Goal: Task Accomplishment & Management: Manage account settings

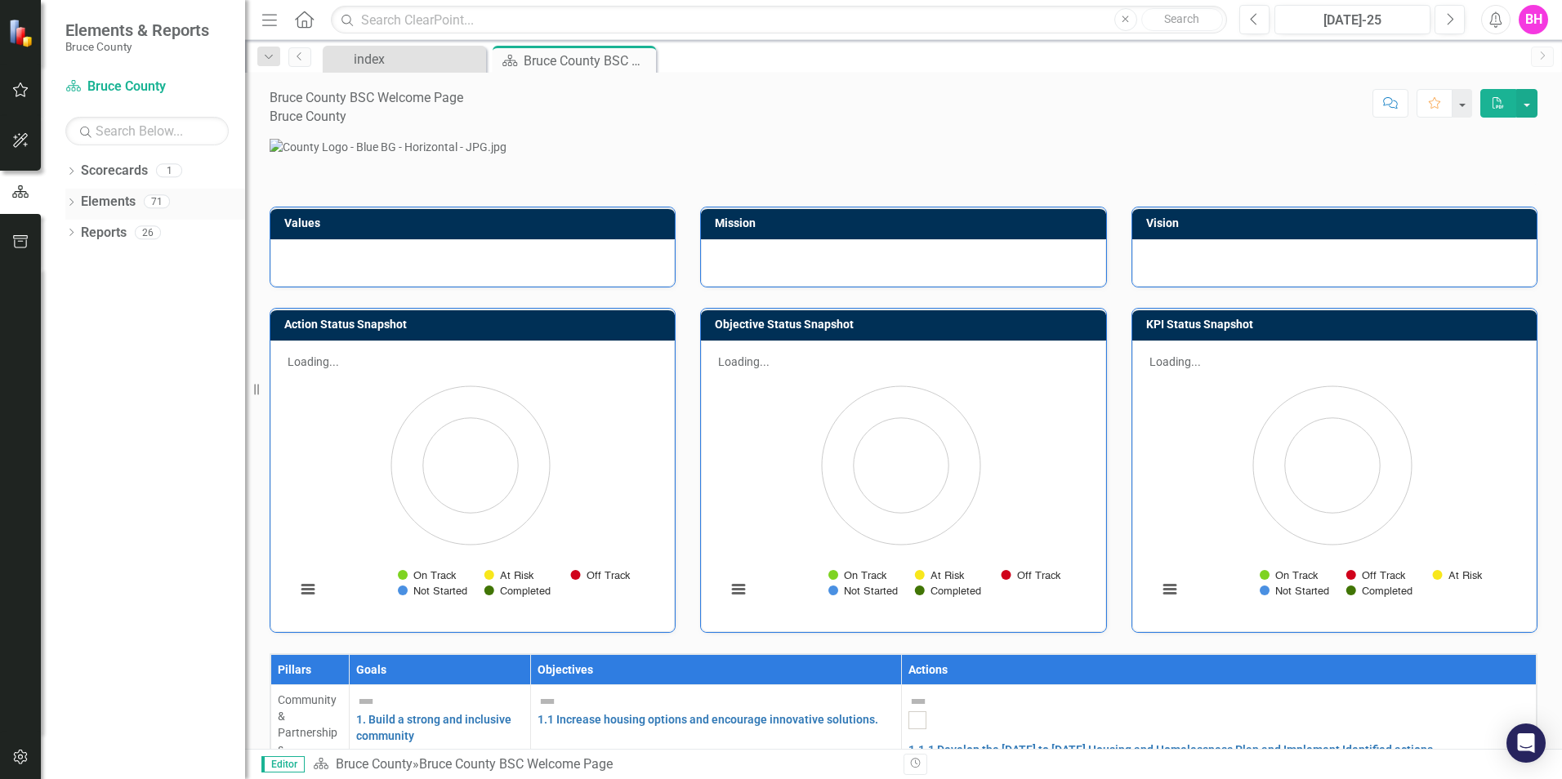
click at [115, 202] on link "Elements" at bounding box center [108, 202] width 55 height 19
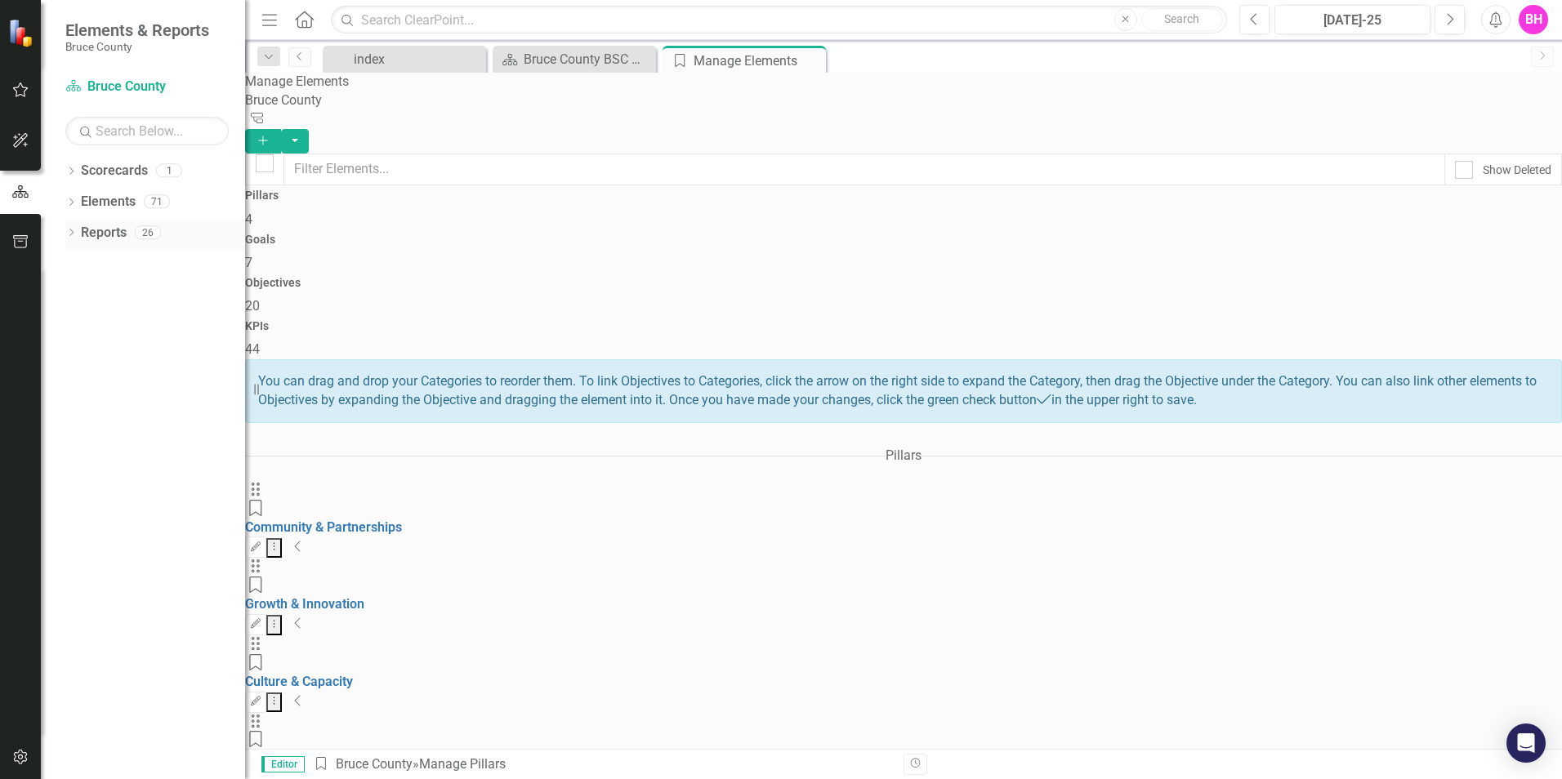
click at [107, 243] on div "Reports" at bounding box center [104, 233] width 46 height 27
click at [108, 234] on link "Reports" at bounding box center [104, 233] width 46 height 19
click at [101, 196] on link "Elements" at bounding box center [108, 202] width 55 height 19
click at [1471, 320] on div "KPIs 44" at bounding box center [903, 339] width 1317 height 39
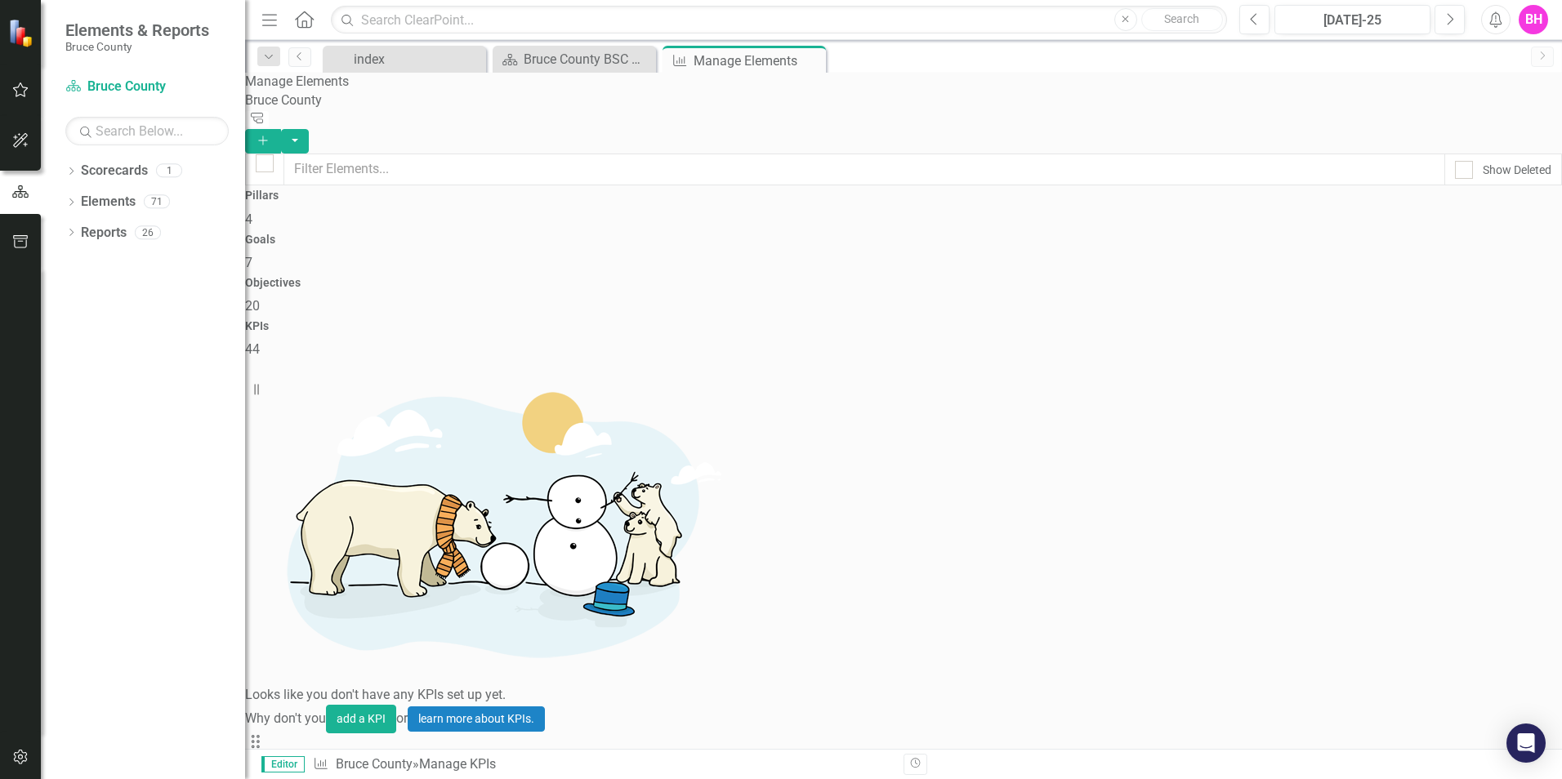
checkbox input "false"
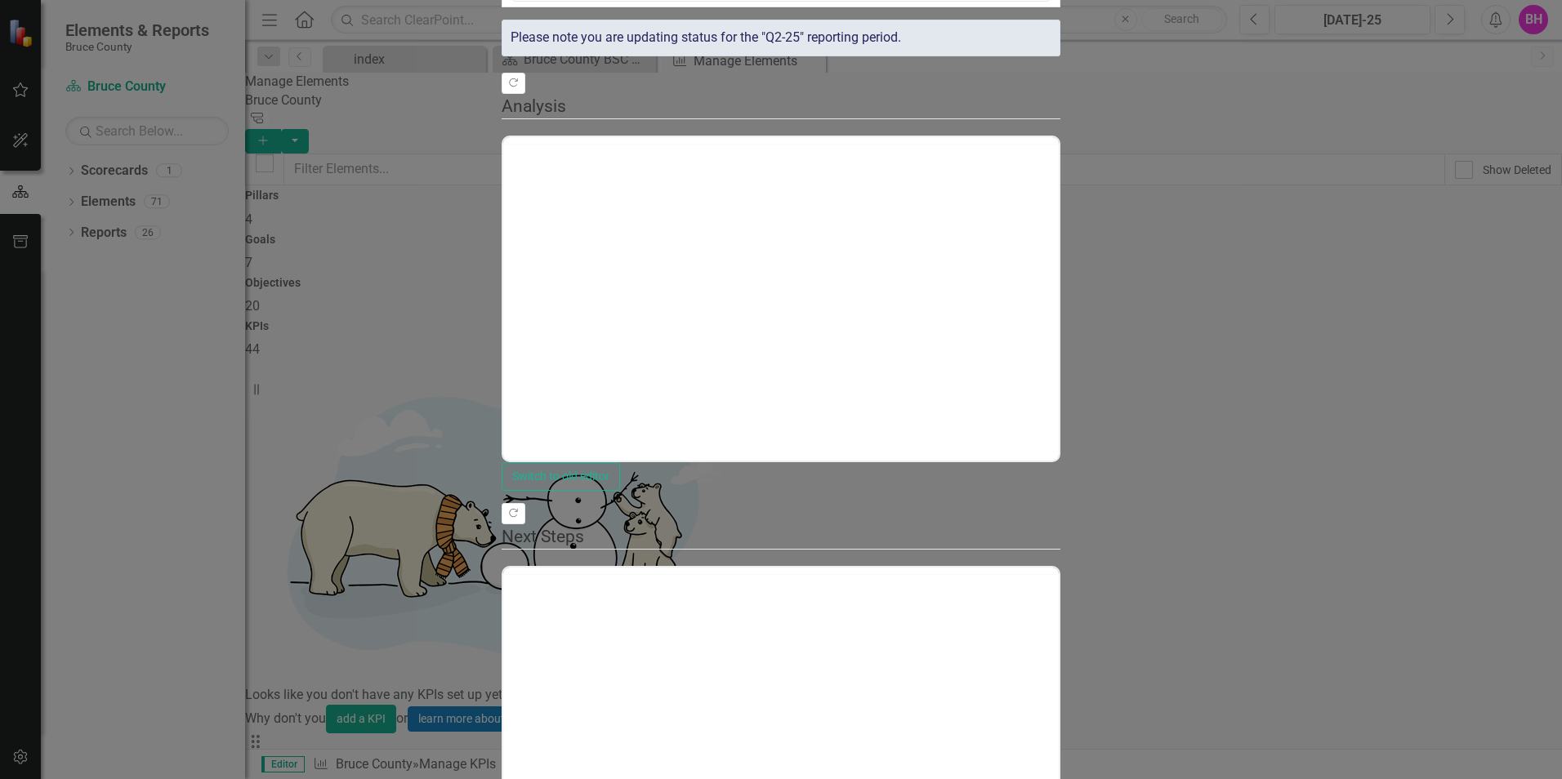
scroll to position [0, 0]
